Goal: Find specific page/section: Find specific page/section

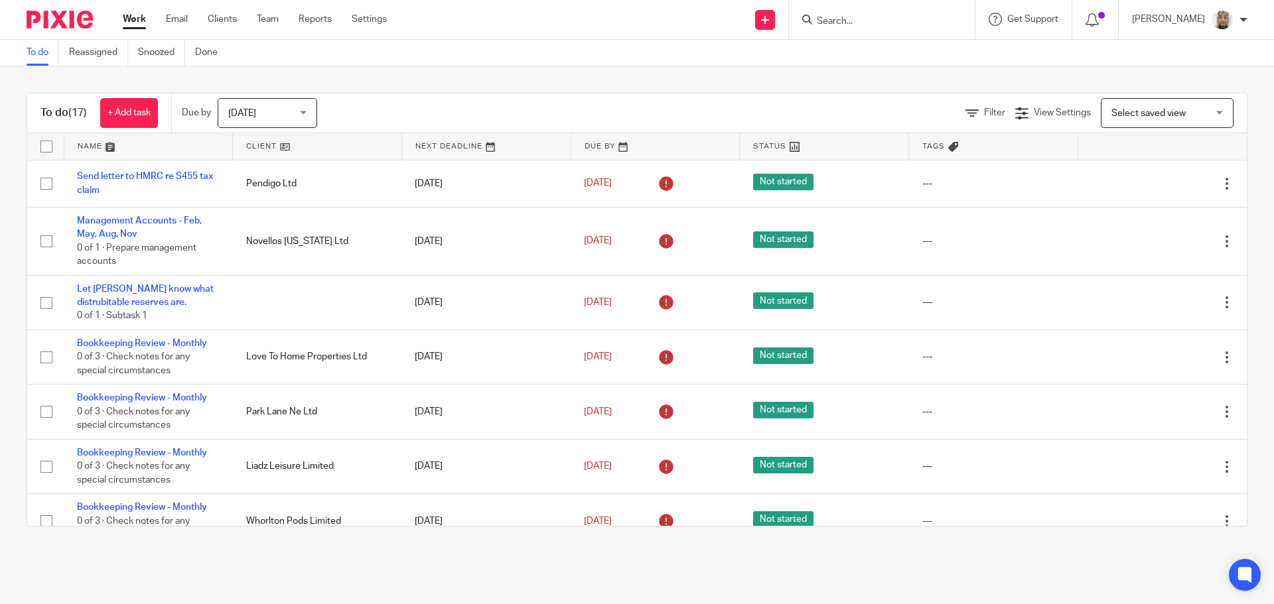
click at [860, 21] on input "Search" at bounding box center [874, 22] width 119 height 12
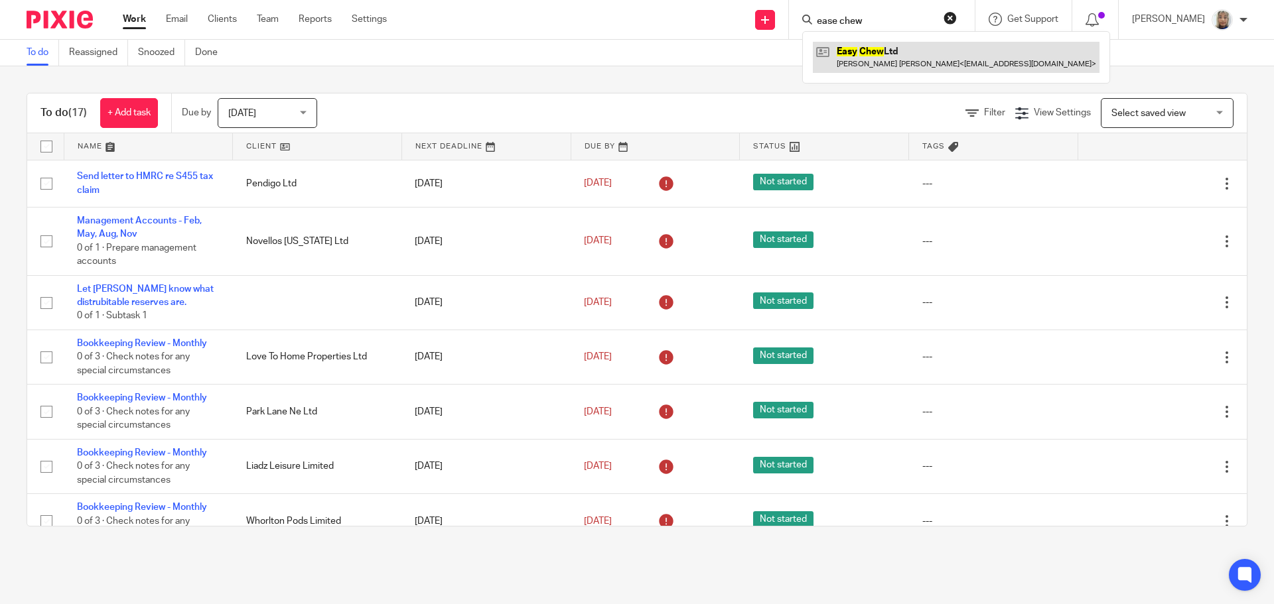
type input "ease chew"
click at [880, 50] on link at bounding box center [956, 57] width 287 height 31
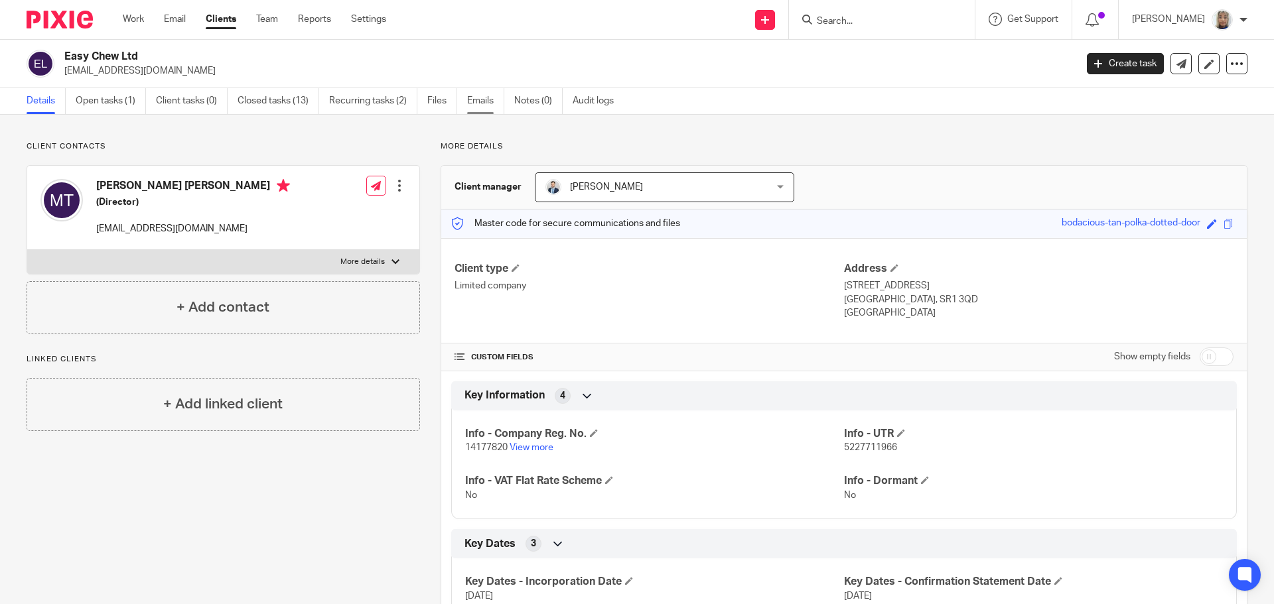
click at [485, 109] on link "Emails" at bounding box center [485, 101] width 37 height 26
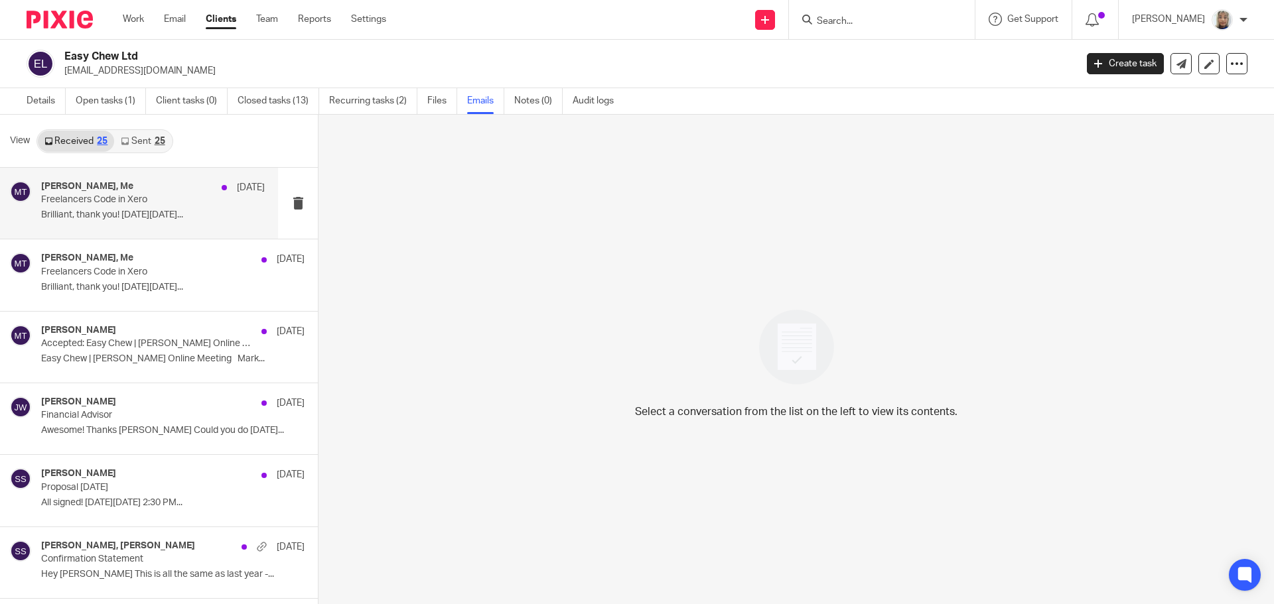
click at [123, 210] on p "Brilliant, thank you! On Thu, Aug 7, 2025..." at bounding box center [153, 215] width 224 height 11
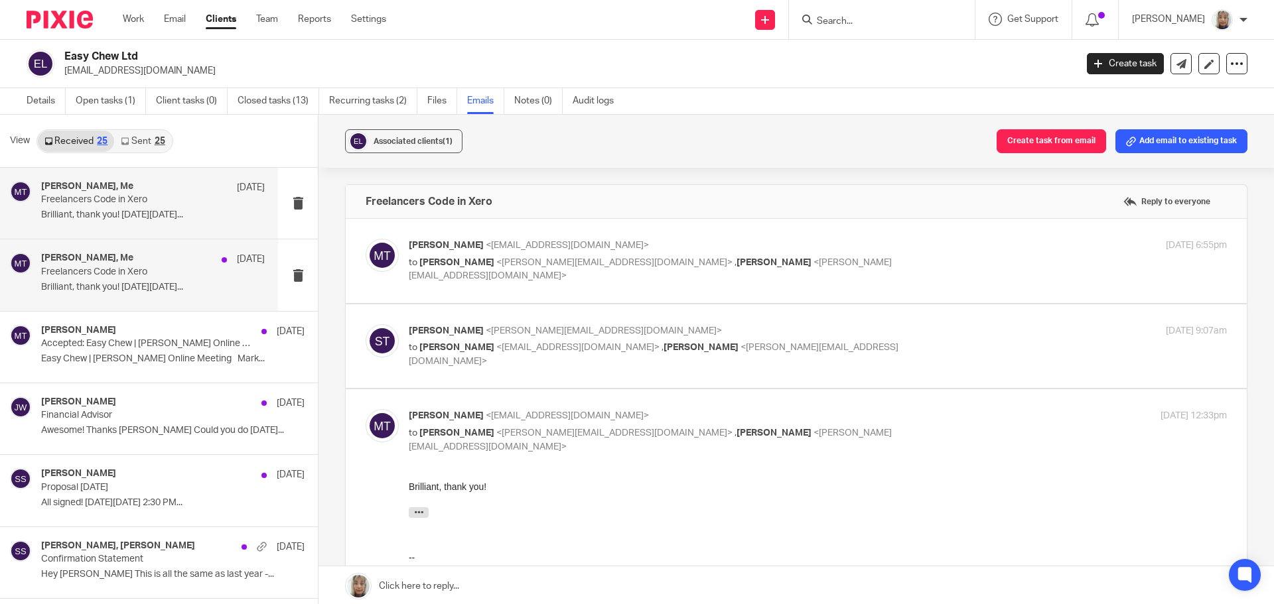
click at [123, 267] on p "Freelancers Code in Xero" at bounding box center [130, 272] width 179 height 11
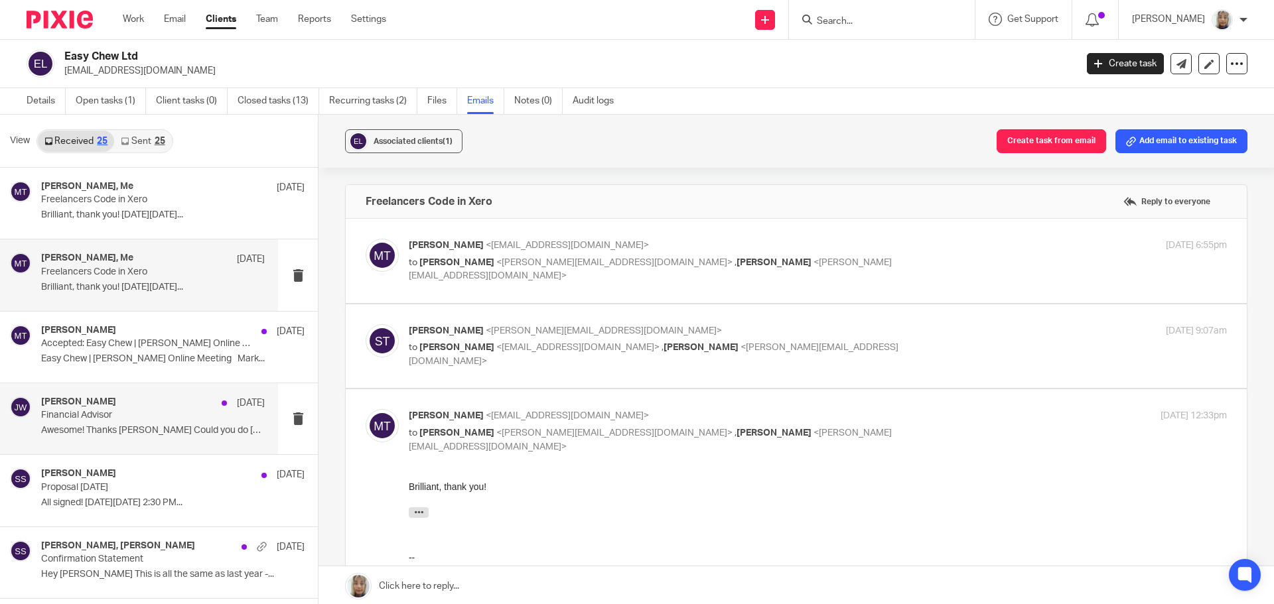
click at [117, 417] on p "Financial Advisor" at bounding box center [130, 415] width 179 height 11
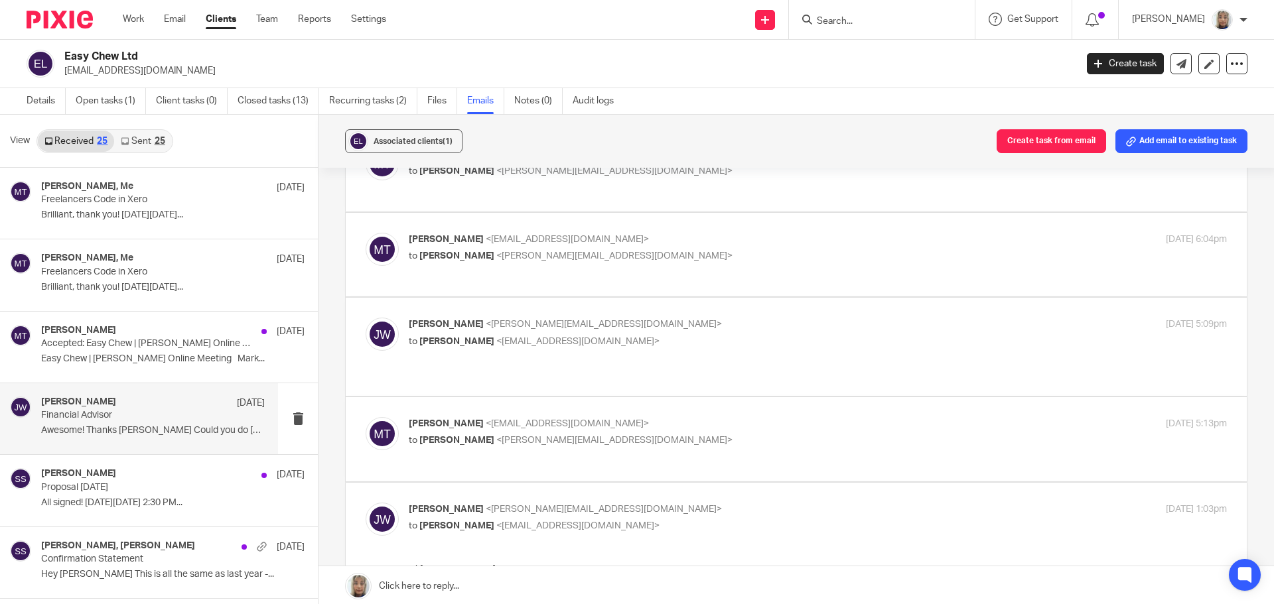
scroll to position [265, 0]
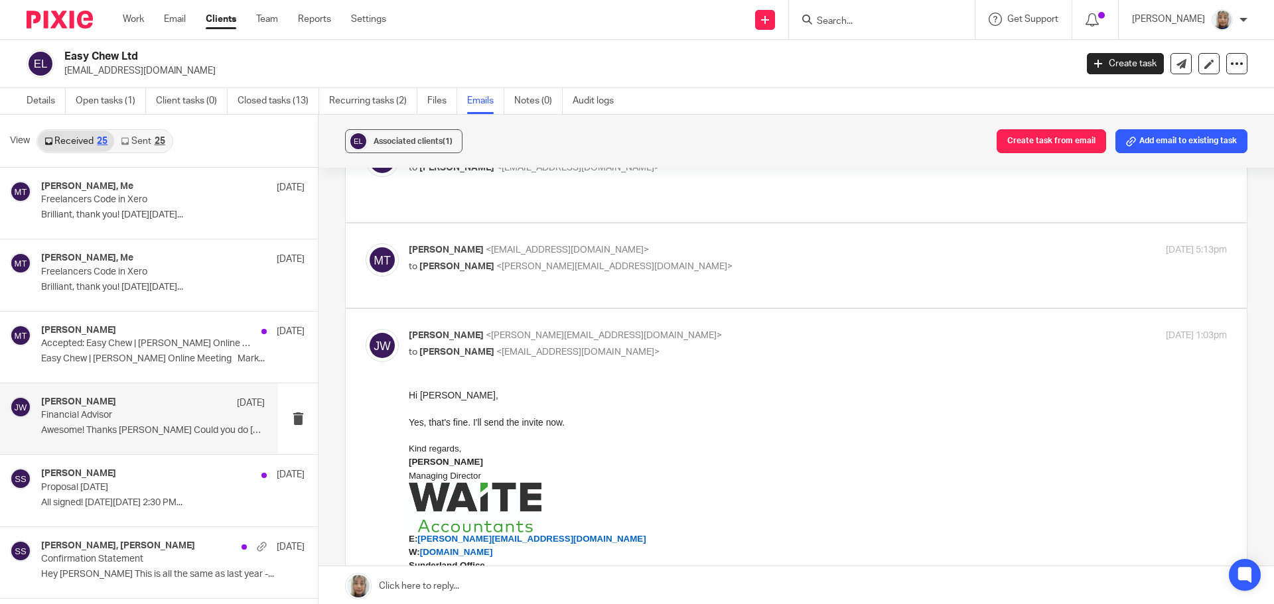
click at [553, 263] on span "<jason@waiteaccountants.co.uk>" at bounding box center [614, 266] width 236 height 9
checkbox input "true"
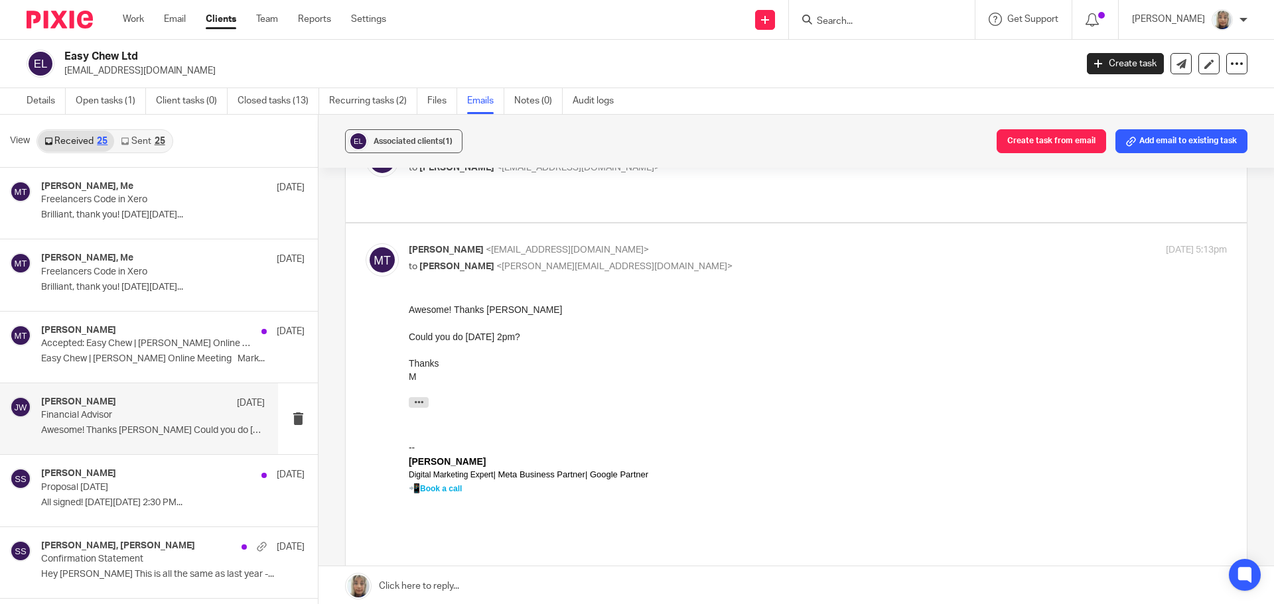
scroll to position [199, 0]
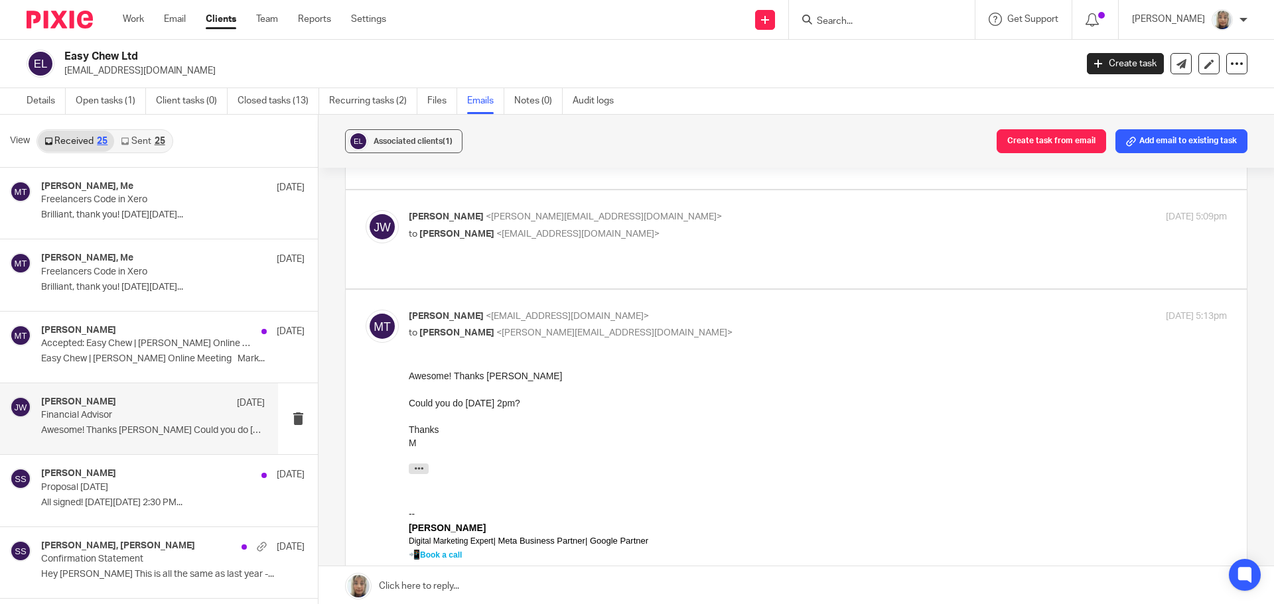
click at [571, 246] on div "Jason Waite <jason@waiteaccountants.co.uk> to Mark Thompson <mark@easychew.co.u…" at bounding box center [796, 239] width 861 height 58
click at [568, 232] on span "<mark@easychew.co.uk>" at bounding box center [577, 234] width 163 height 9
checkbox input "true"
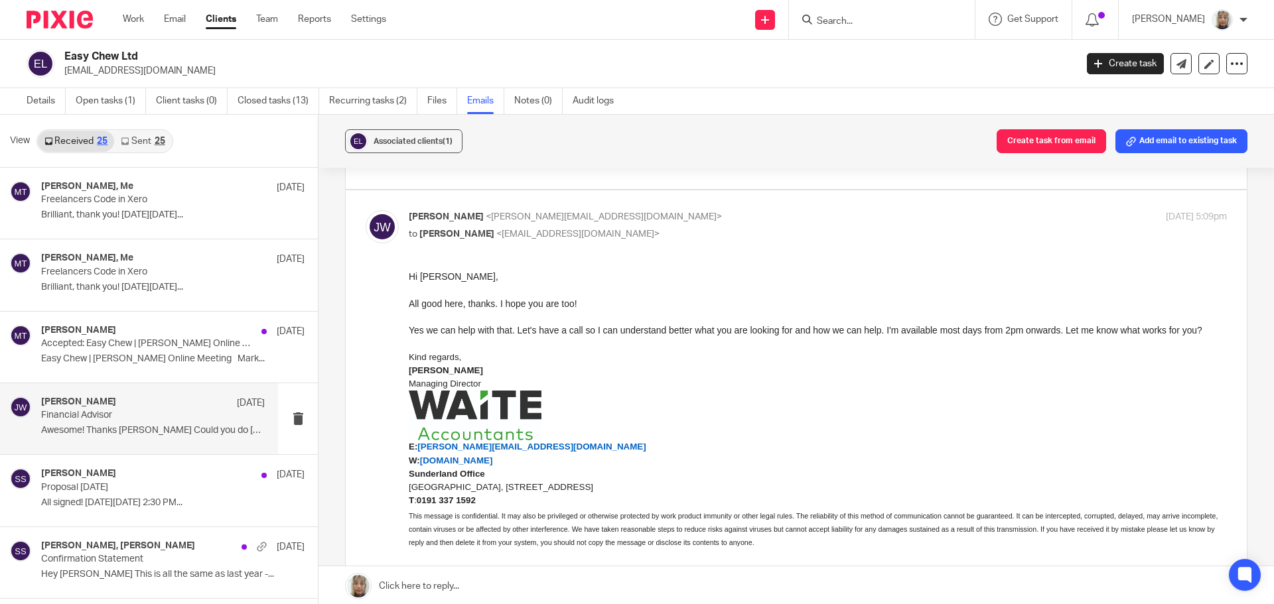
scroll to position [133, 0]
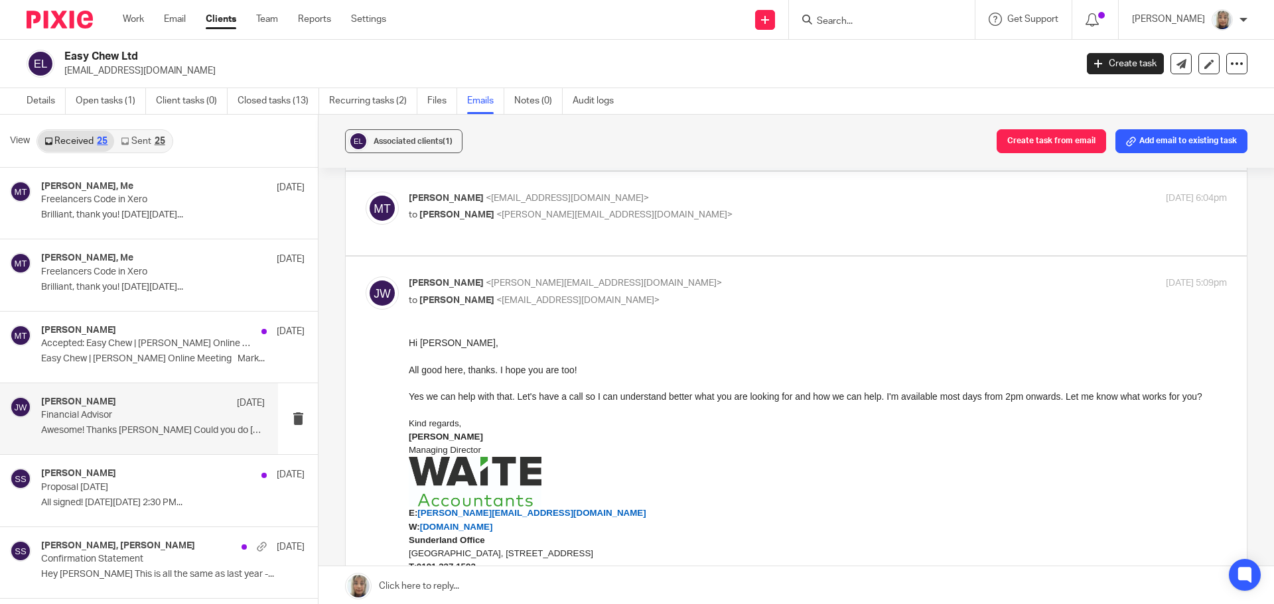
click at [558, 198] on span "<mark@easychew.co.uk>" at bounding box center [567, 198] width 163 height 9
checkbox input "true"
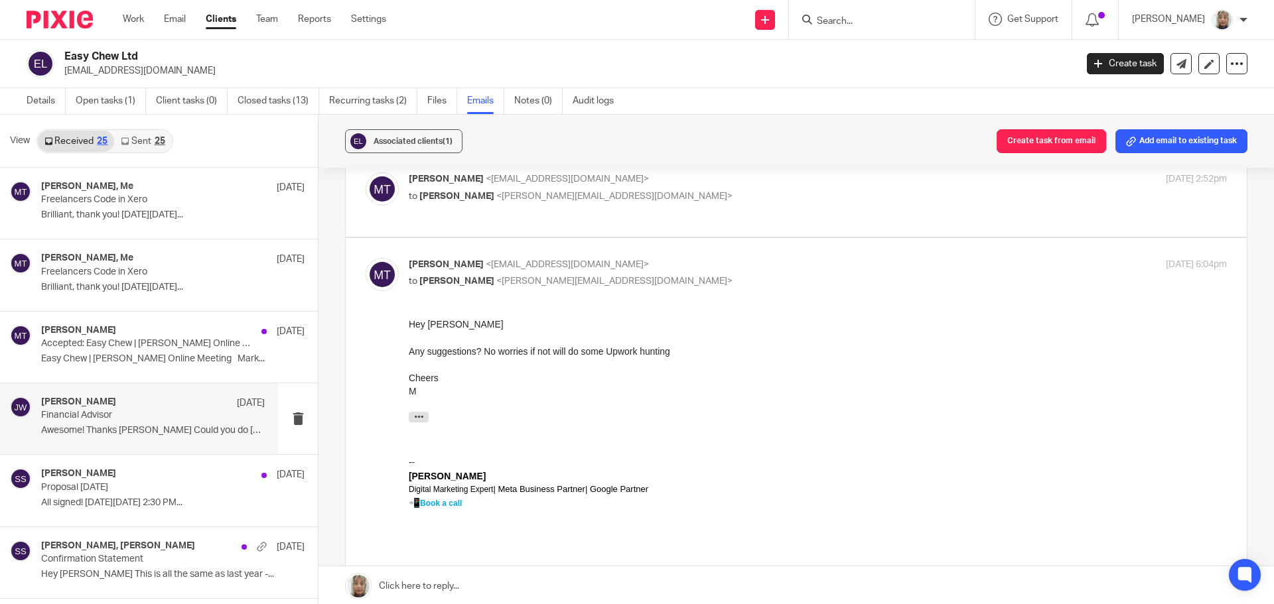
scroll to position [0, 0]
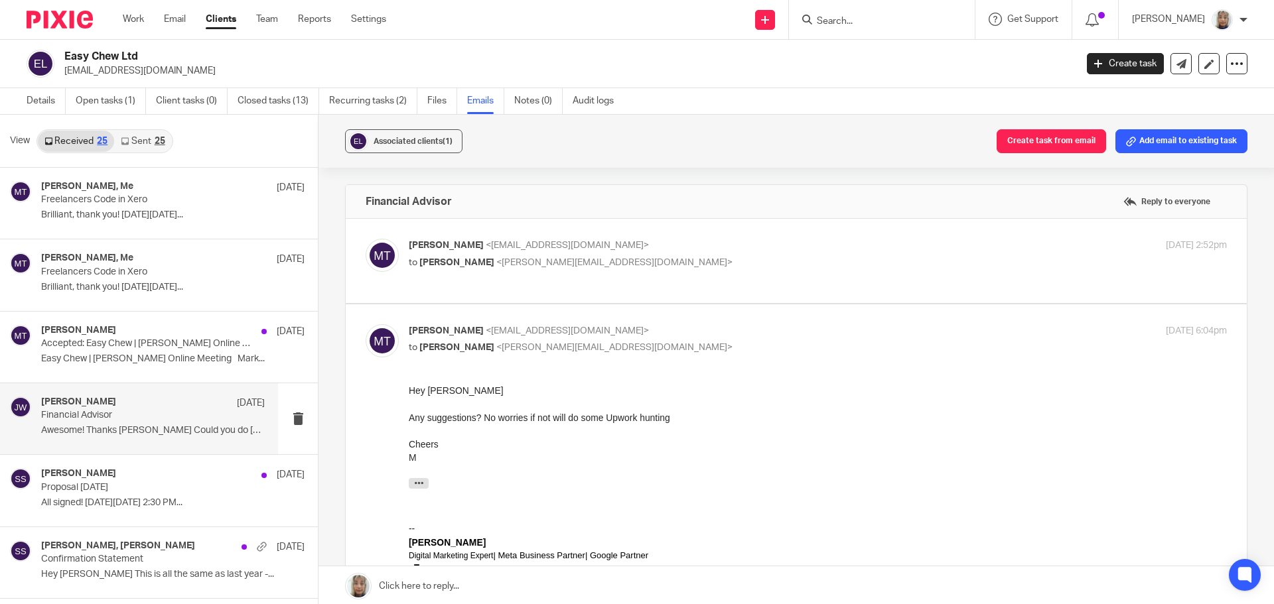
click at [541, 262] on span "<jason@waiteaccountants.co.uk>" at bounding box center [614, 262] width 236 height 9
checkbox input "true"
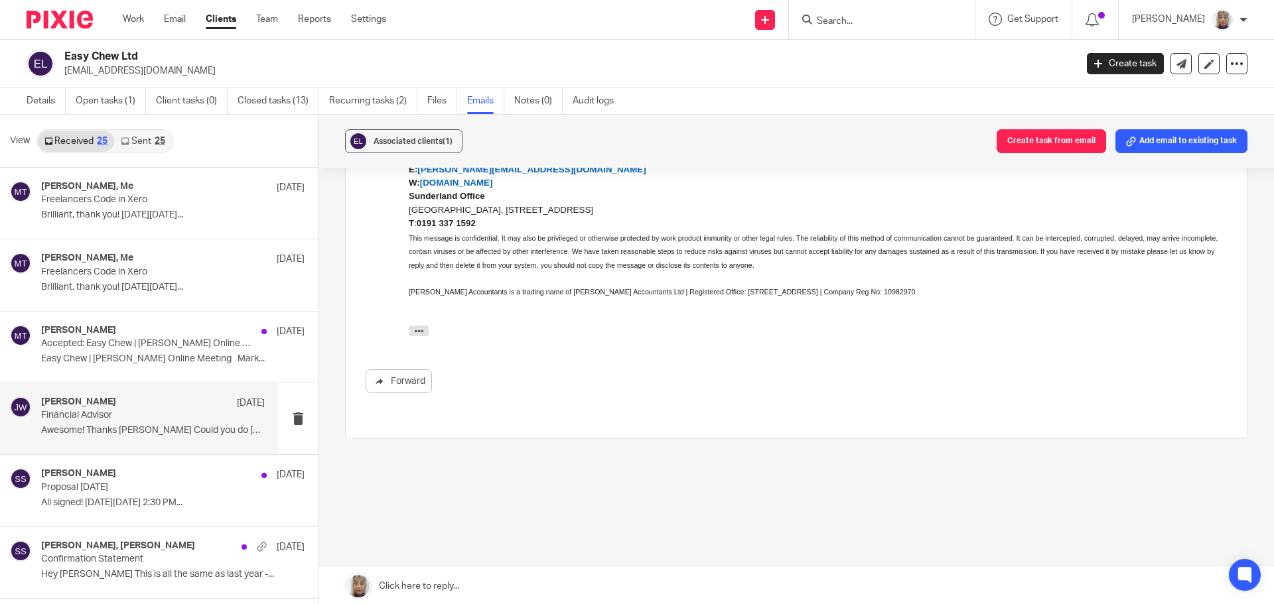
scroll to position [2143, 0]
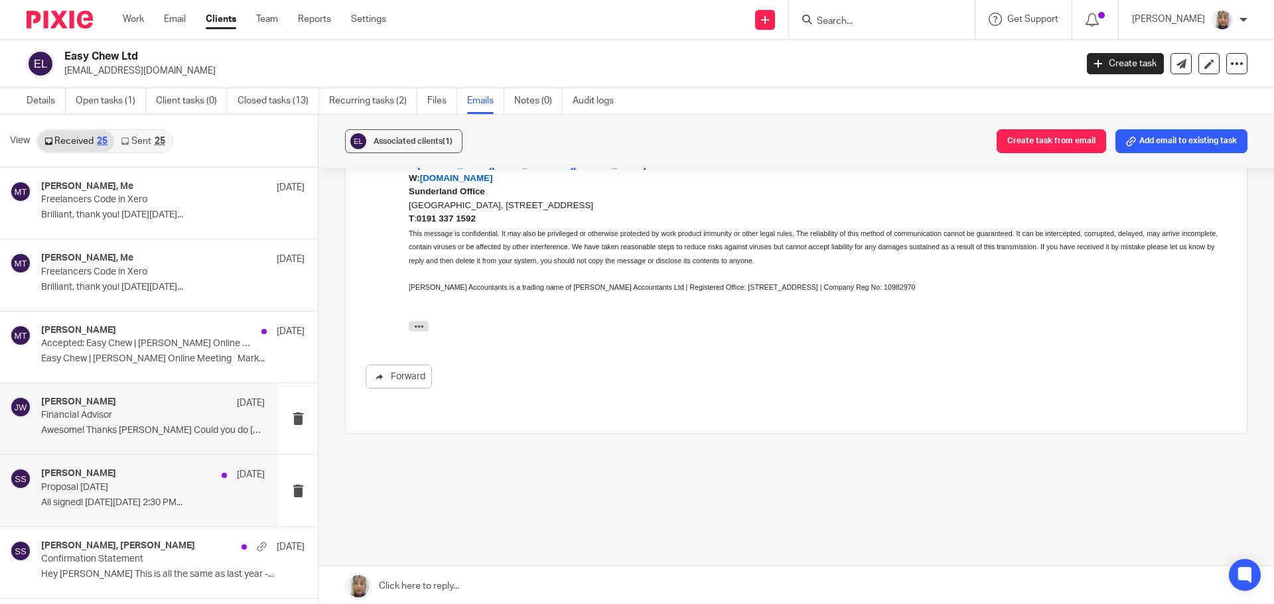
click at [125, 482] on p "Proposal 30/04/2025" at bounding box center [130, 487] width 179 height 11
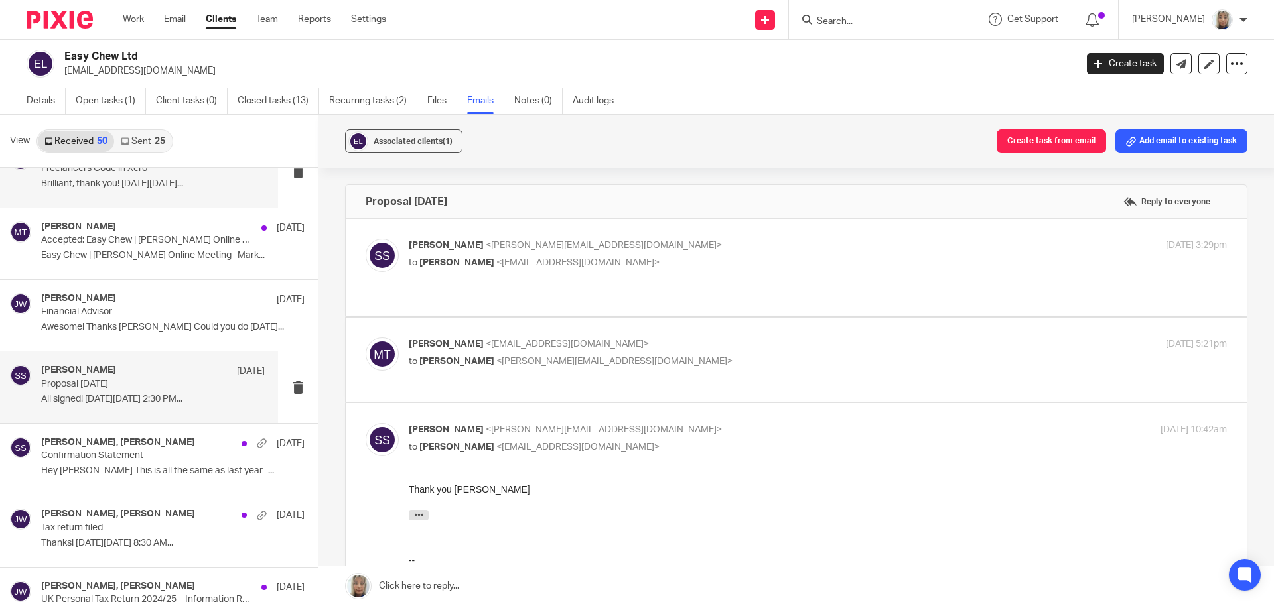
scroll to position [0, 0]
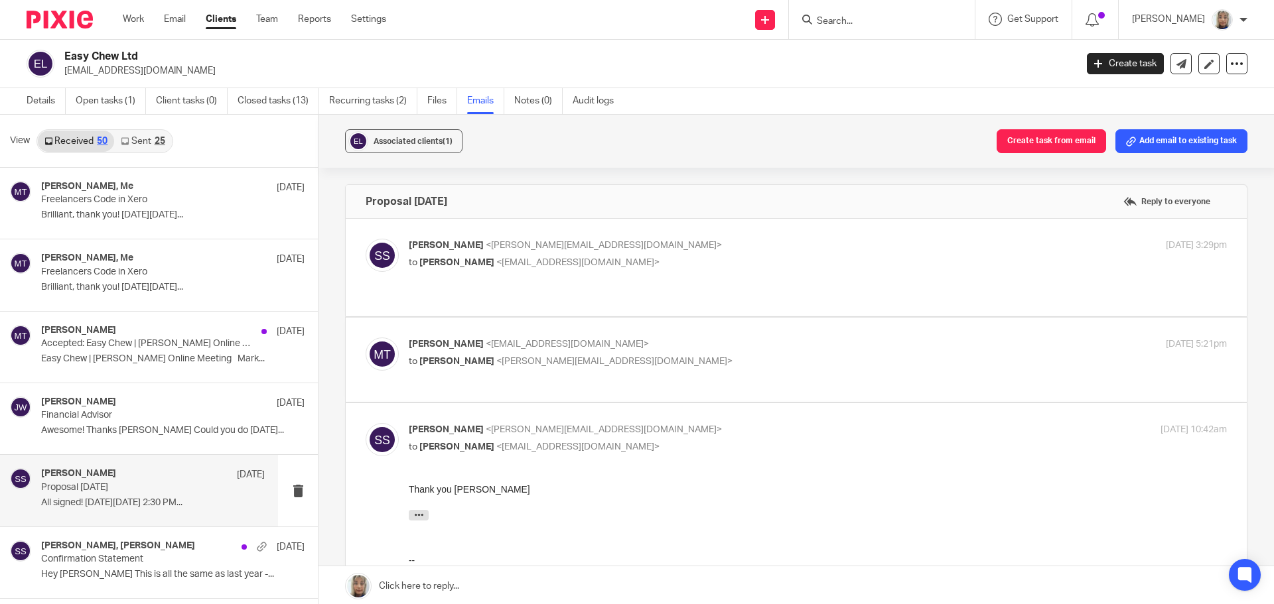
click at [852, 21] on input "Search" at bounding box center [874, 22] width 119 height 12
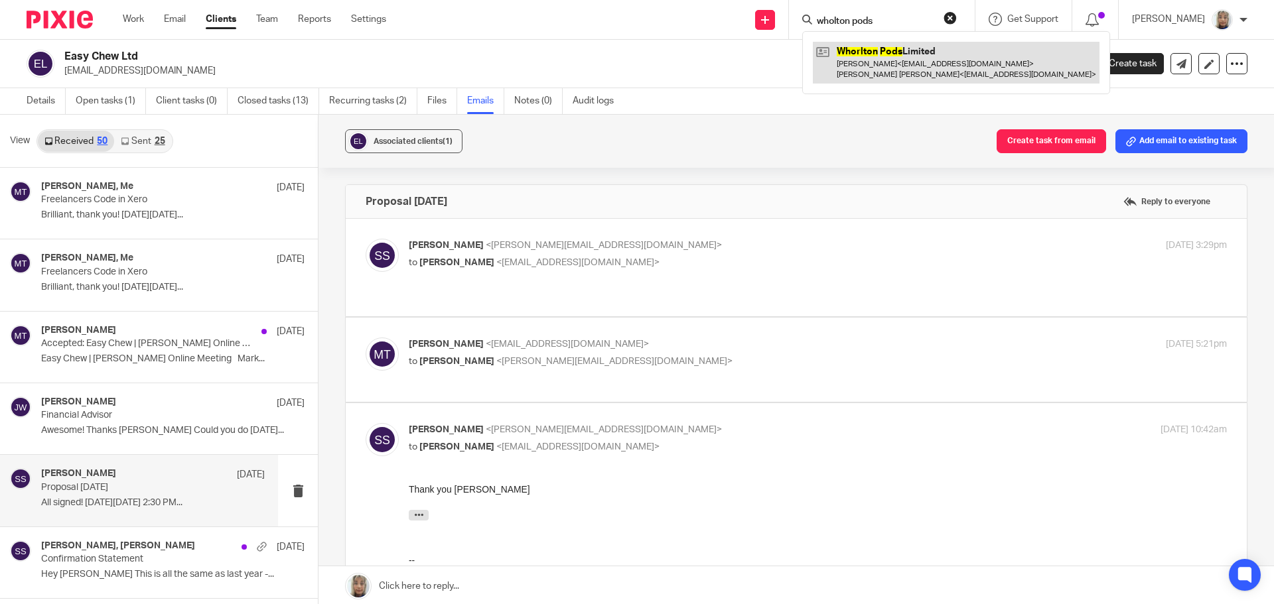
type input "wholton pods"
click at [910, 69] on link at bounding box center [956, 62] width 287 height 41
